Goal: Task Accomplishment & Management: Manage account settings

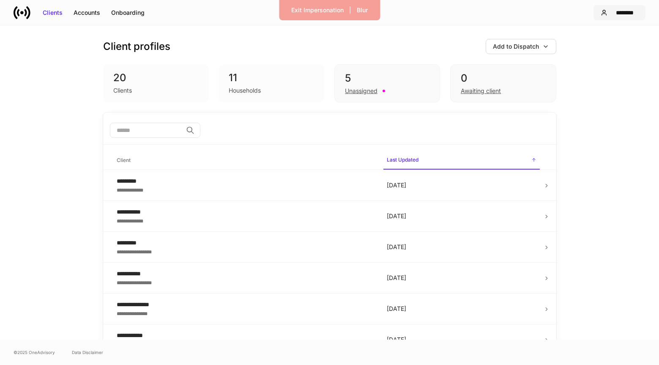
click at [627, 16] on button "********" at bounding box center [620, 12] width 52 height 15
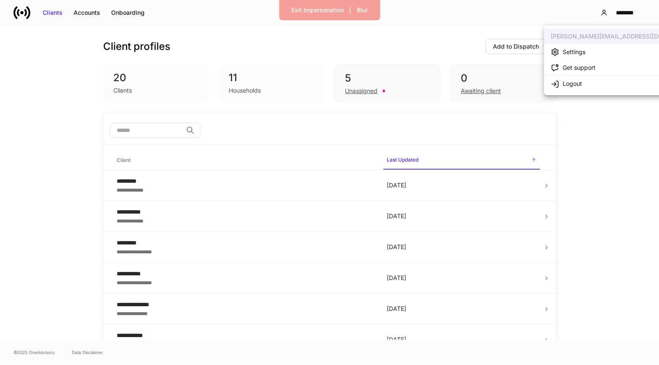
click at [584, 49] on div "Settings" at bounding box center [574, 52] width 23 height 8
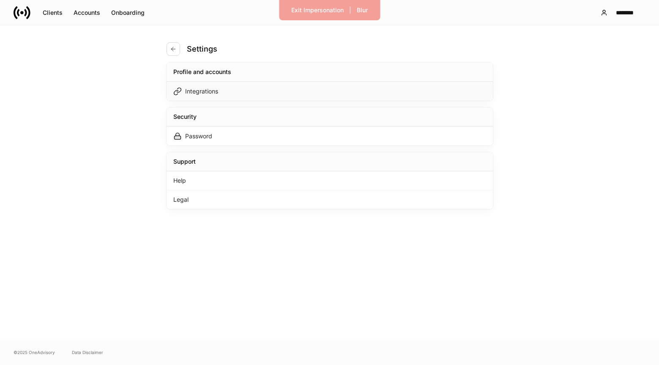
click at [274, 85] on div "Integrations" at bounding box center [330, 91] width 326 height 19
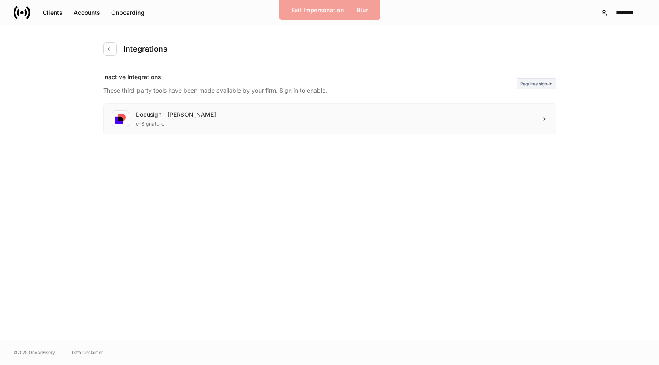
click at [314, 117] on div "Docusign - [PERSON_NAME] e-Signature" at bounding box center [330, 119] width 452 height 30
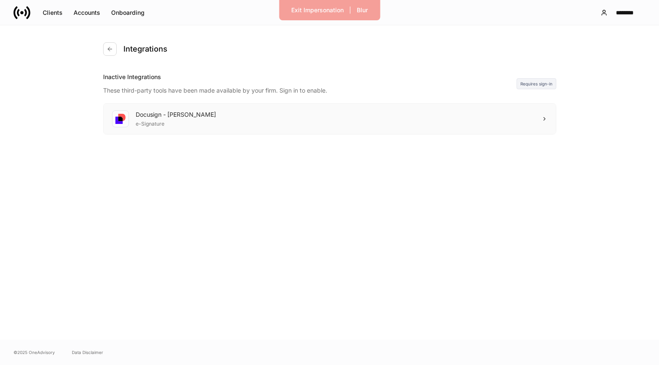
click at [501, 111] on div "Docusign - [PERSON_NAME] e-Signature" at bounding box center [330, 119] width 452 height 30
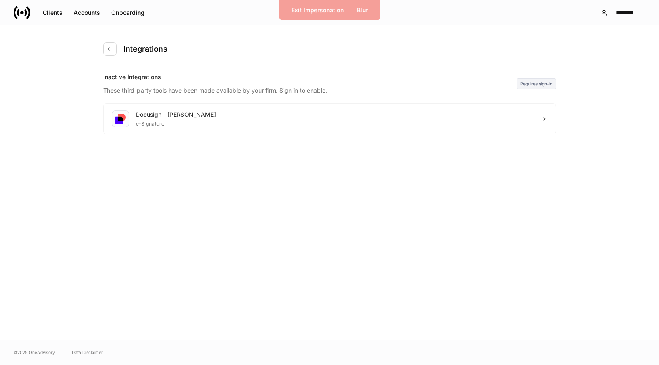
drag, startPoint x: 315, startPoint y: 8, endPoint x: 299, endPoint y: 35, distance: 31.8
click at [299, 35] on div "Exit Impersonation | Blur Clients Accounts Onboarding ******** Integrations Ina…" at bounding box center [329, 182] width 659 height 365
click at [178, 30] on div "Integrations" at bounding box center [329, 48] width 453 height 47
click at [316, 11] on div "Exit Impersonation" at bounding box center [317, 10] width 52 height 8
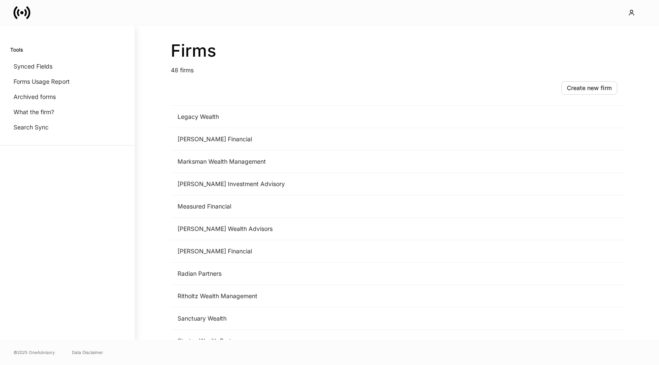
scroll to position [868, 0]
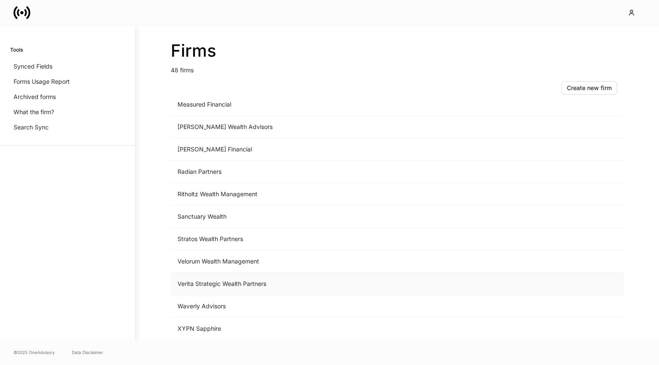
click at [252, 283] on td "Verita Strategic Wealth Partners" at bounding box center [327, 284] width 313 height 22
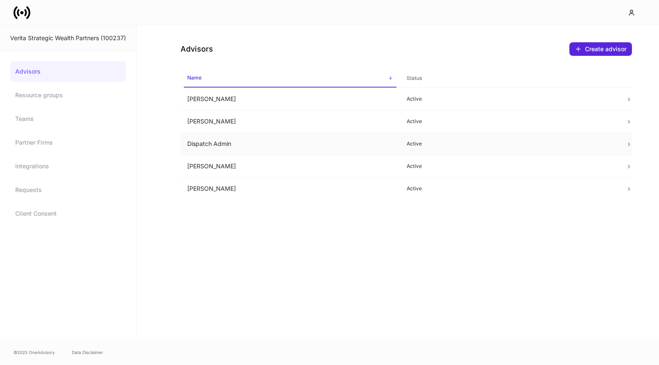
click at [253, 143] on td "Dispatch Admin" at bounding box center [290, 144] width 219 height 22
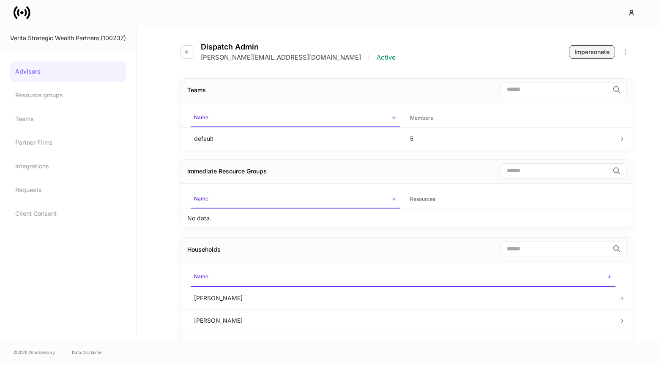
click at [606, 52] on div "Impersonate" at bounding box center [592, 52] width 35 height 8
